Goal: Check status: Check status

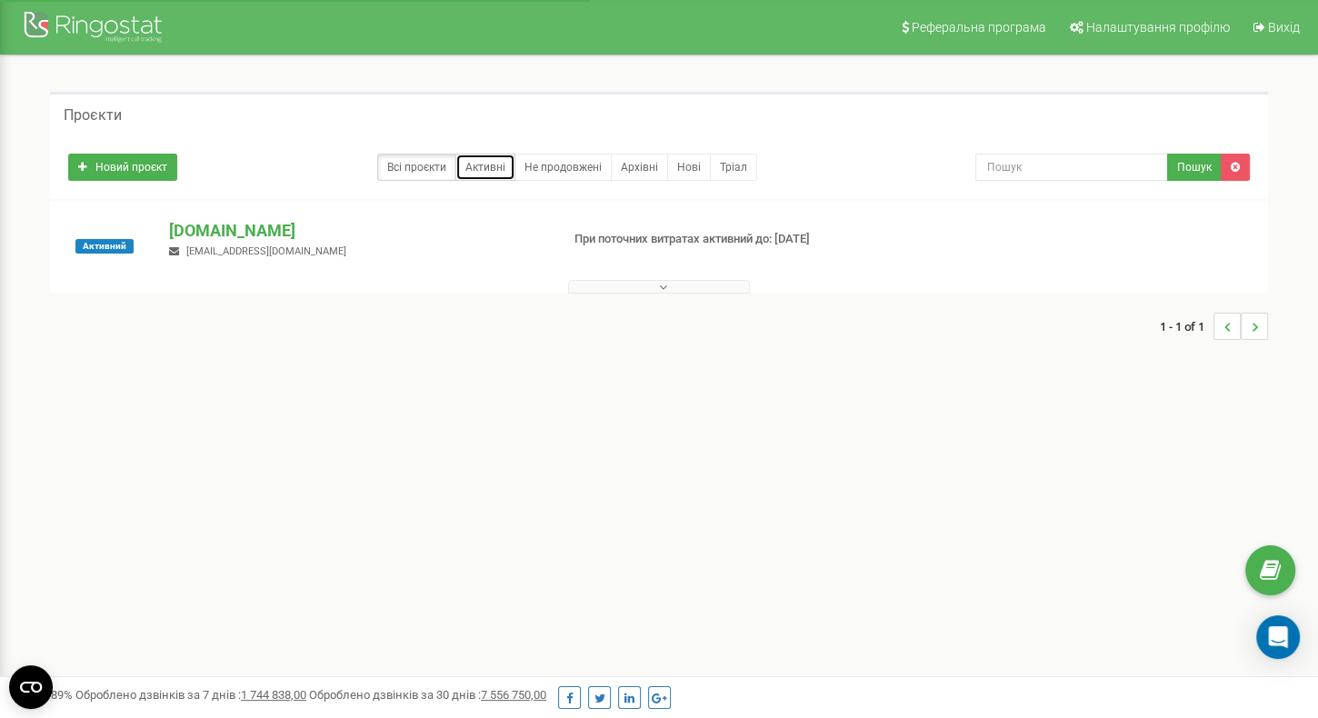
click at [468, 173] on link "Активні" at bounding box center [486, 167] width 60 height 27
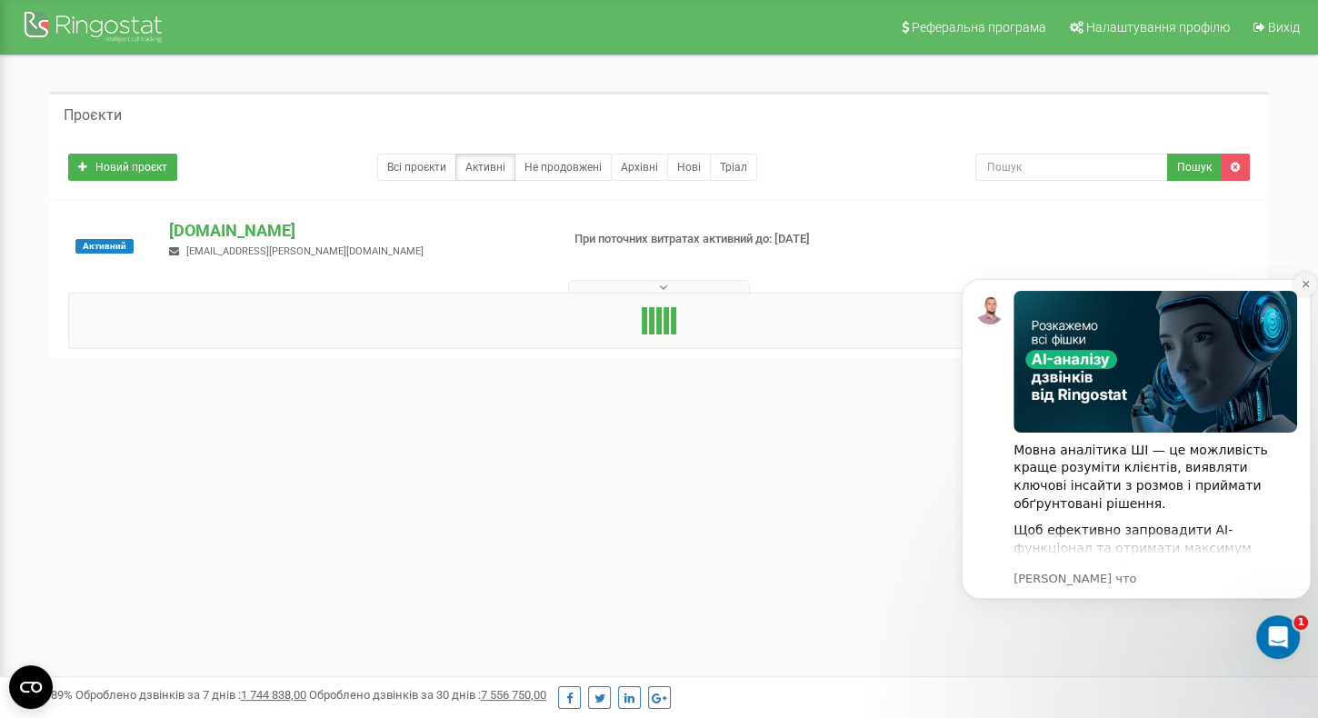
click at [1304, 281] on icon "Dismiss notification" at bounding box center [1306, 284] width 10 height 10
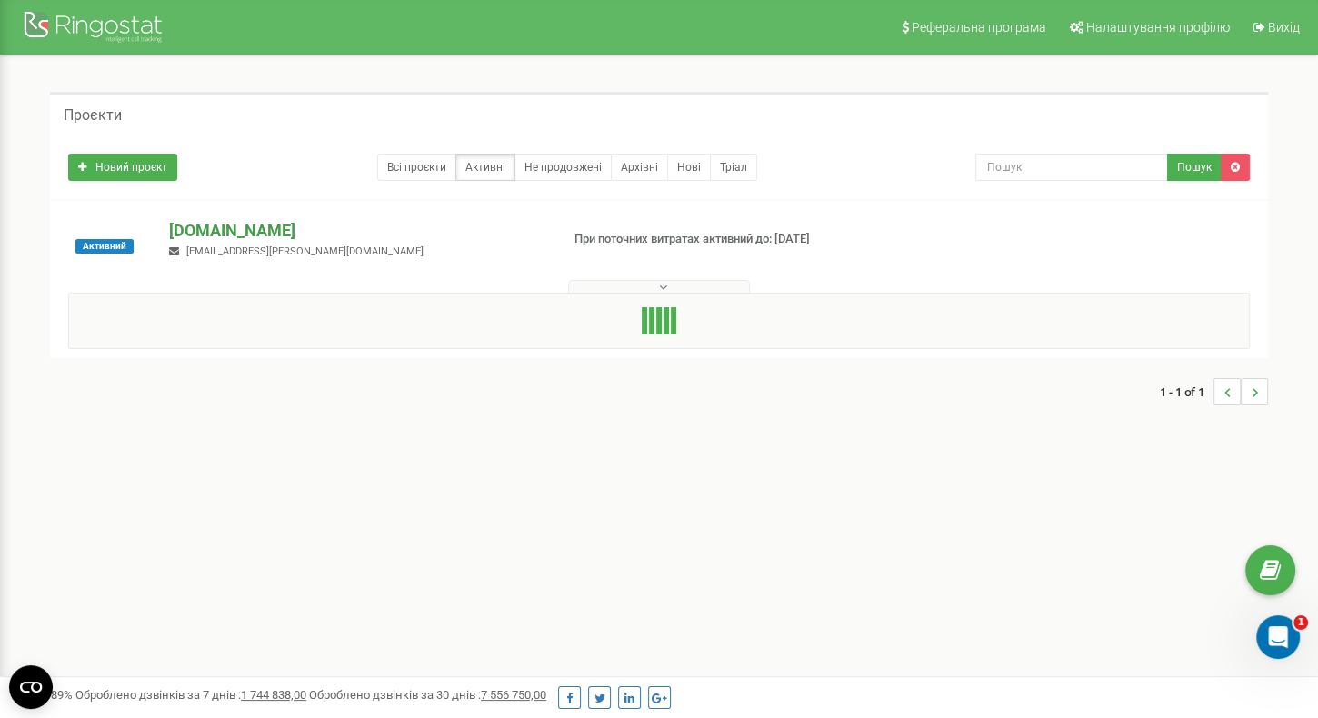
click at [223, 232] on p "[DOMAIN_NAME]" at bounding box center [357, 231] width 376 height 24
click at [217, 228] on p "[DOMAIN_NAME]" at bounding box center [357, 231] width 376 height 24
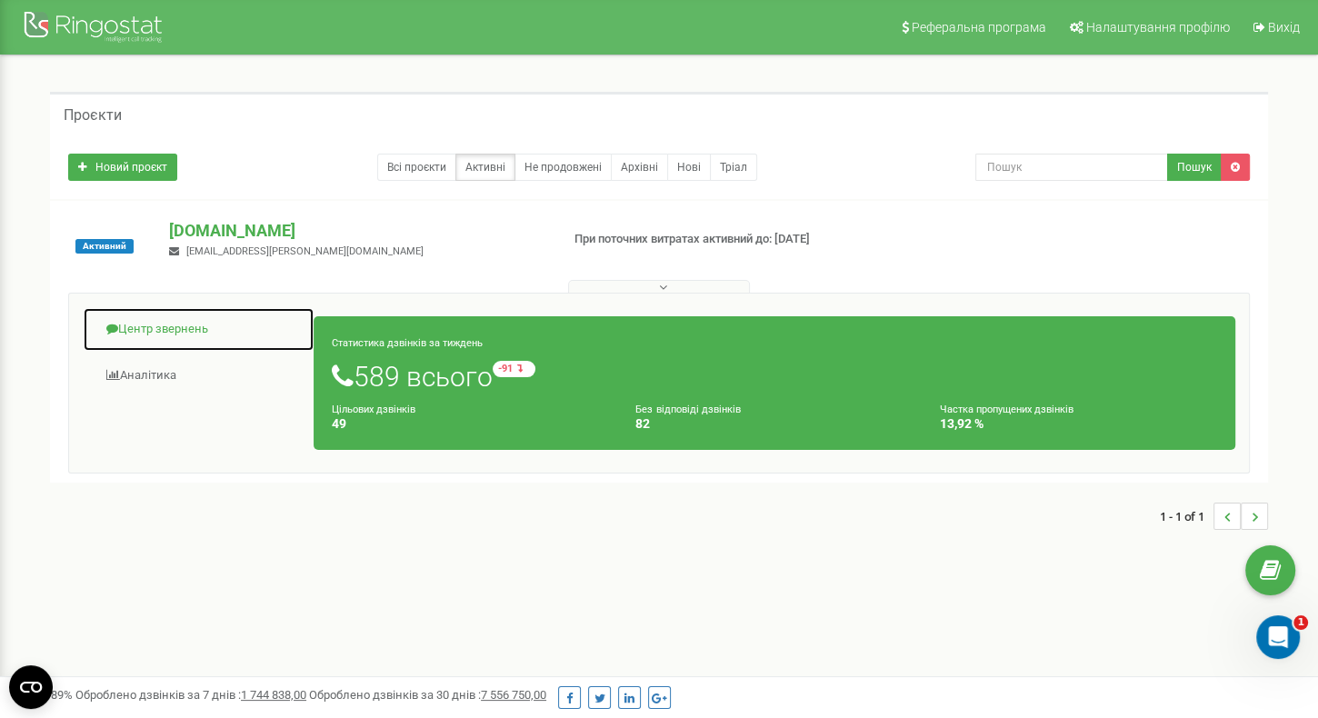
click at [152, 326] on link "Центр звернень" at bounding box center [199, 329] width 232 height 45
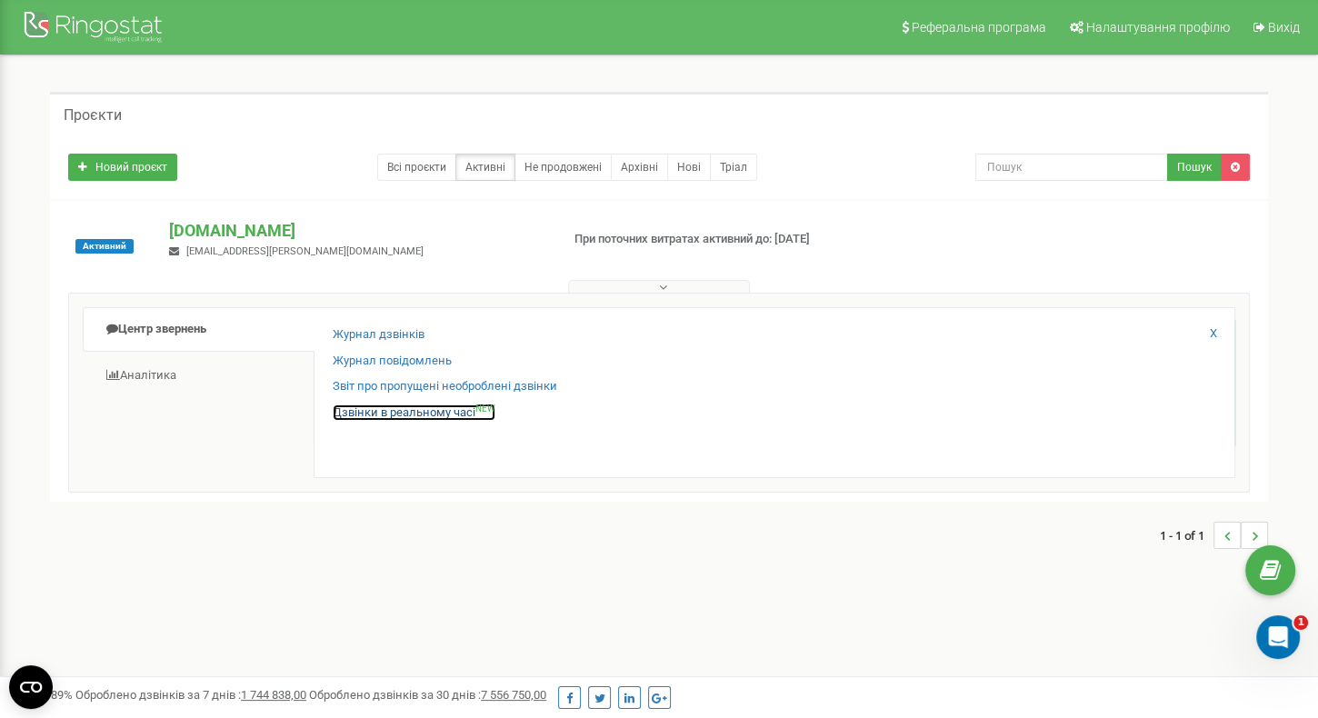
click at [389, 413] on link "Дзвінки в реальному часі NEW" at bounding box center [414, 413] width 163 height 17
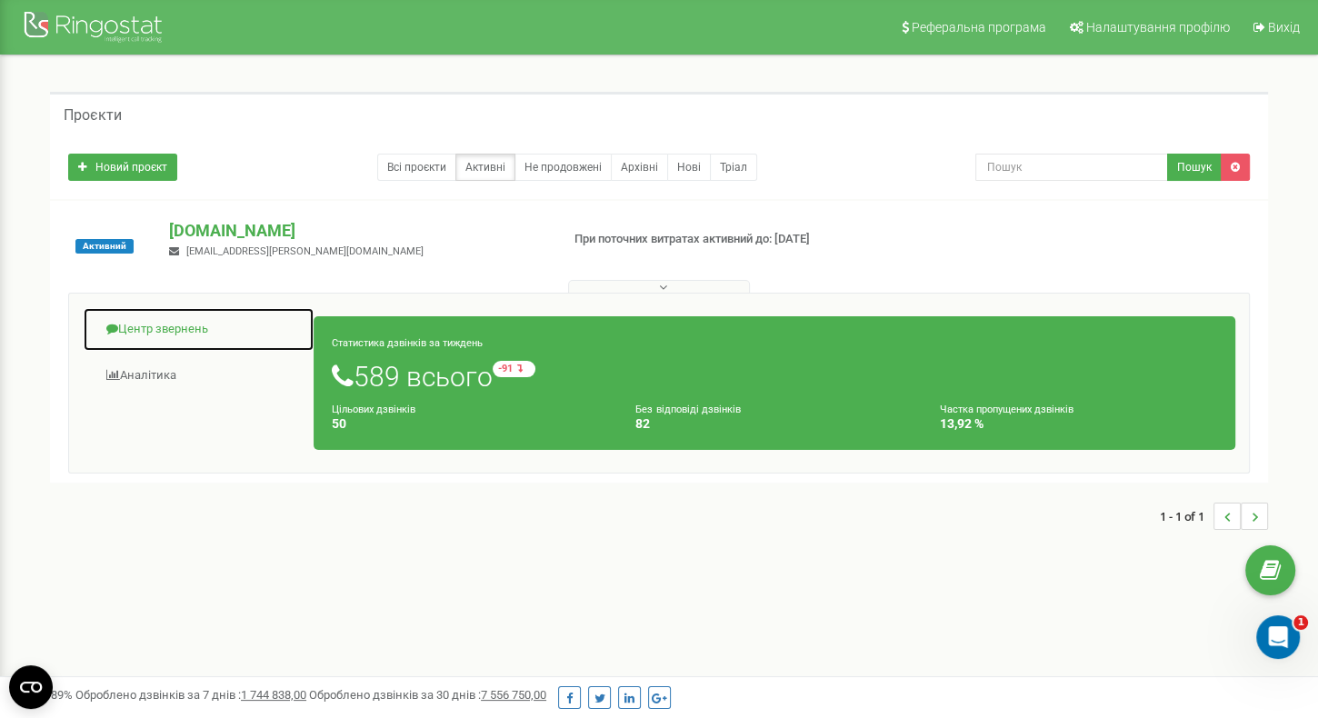
click at [180, 329] on link "Центр звернень" at bounding box center [199, 329] width 232 height 45
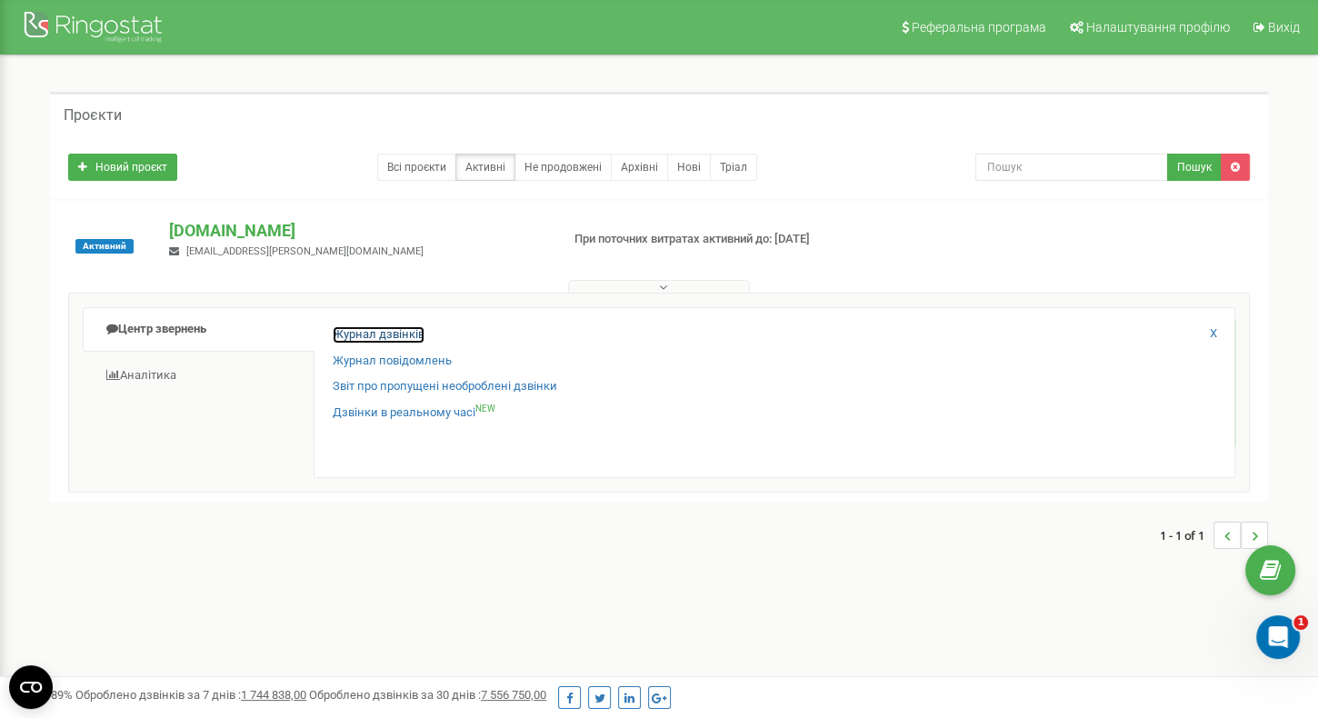
click at [409, 333] on link "Журнал дзвінків" at bounding box center [379, 334] width 92 height 17
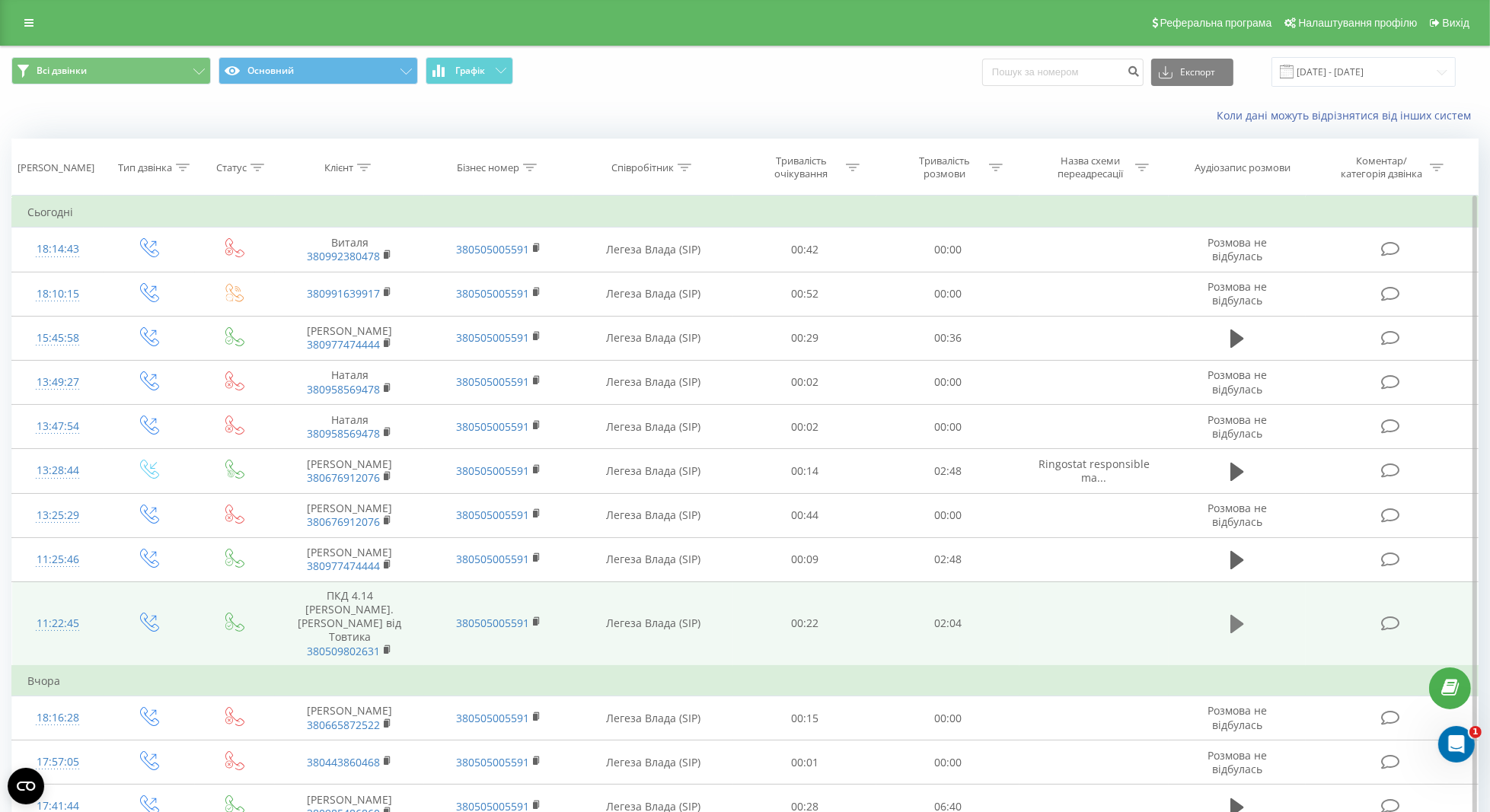
click at [1235, 615] on icon at bounding box center [1237, 624] width 13 height 18
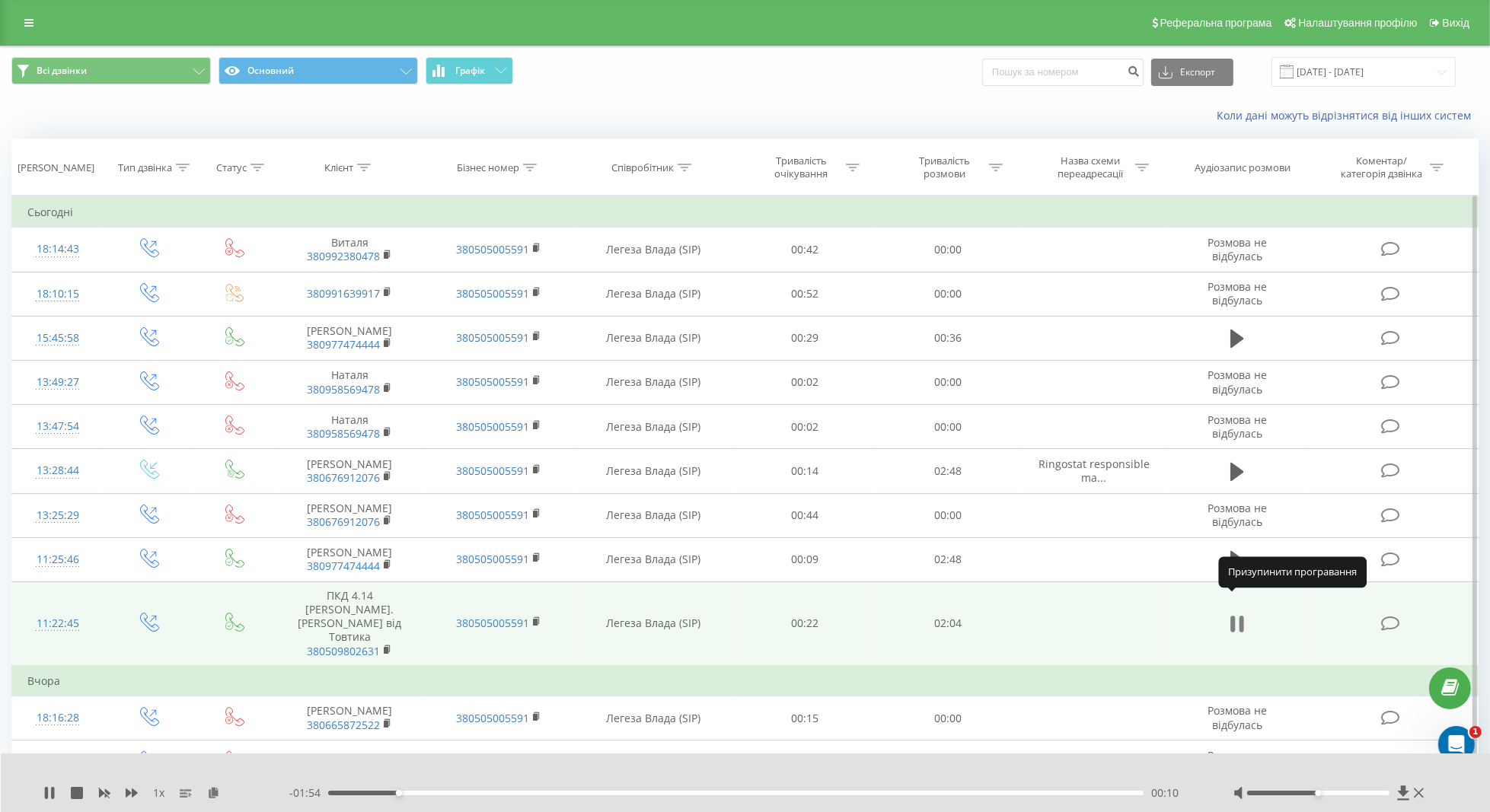
click at [1246, 613] on button at bounding box center [1237, 624] width 23 height 23
